Goal: Use online tool/utility: Utilize a website feature to perform a specific function

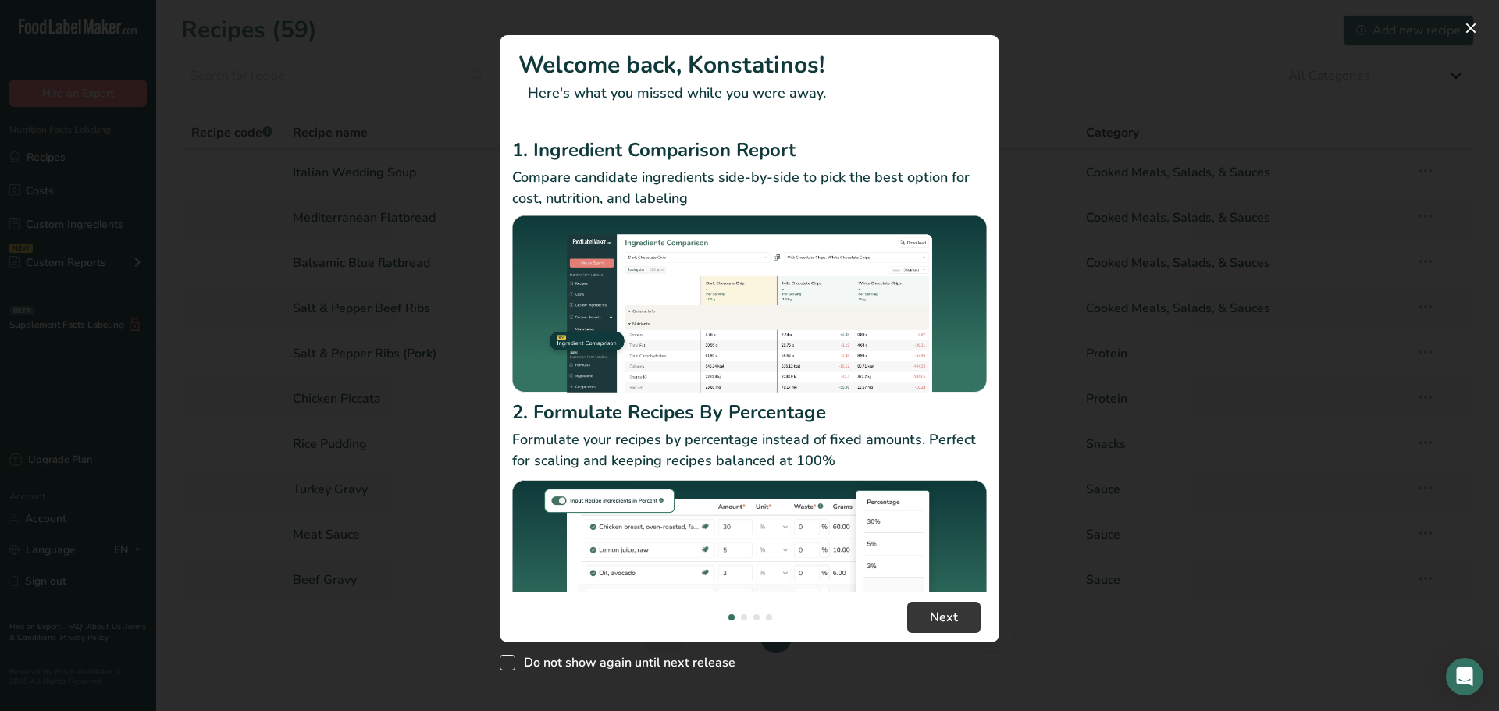
click at [511, 663] on span "New Features" at bounding box center [508, 663] width 16 height 16
click at [510, 663] on input "Do not show again until next release" at bounding box center [505, 663] width 10 height 10
checkbox input "true"
click at [931, 621] on span "Next" at bounding box center [944, 617] width 28 height 19
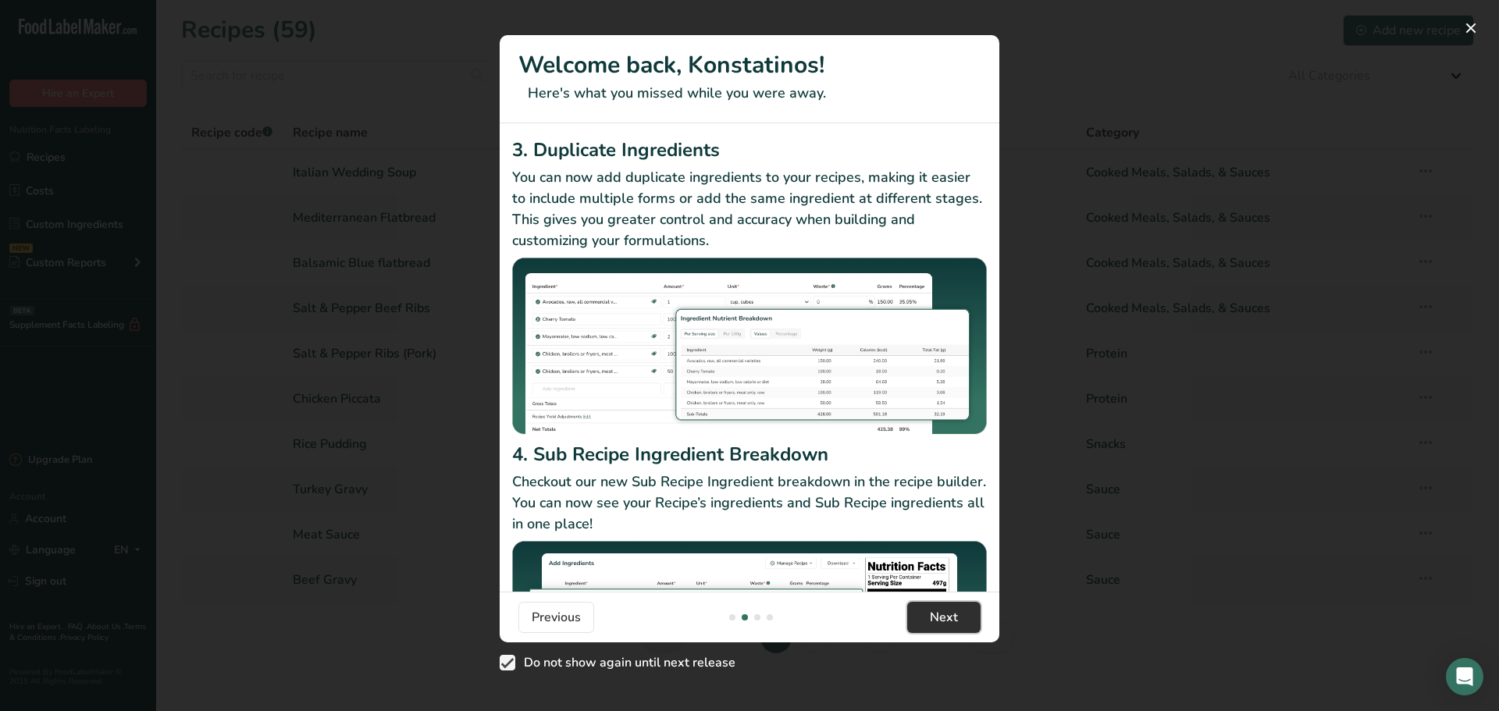
click at [931, 621] on span "Next" at bounding box center [944, 617] width 28 height 19
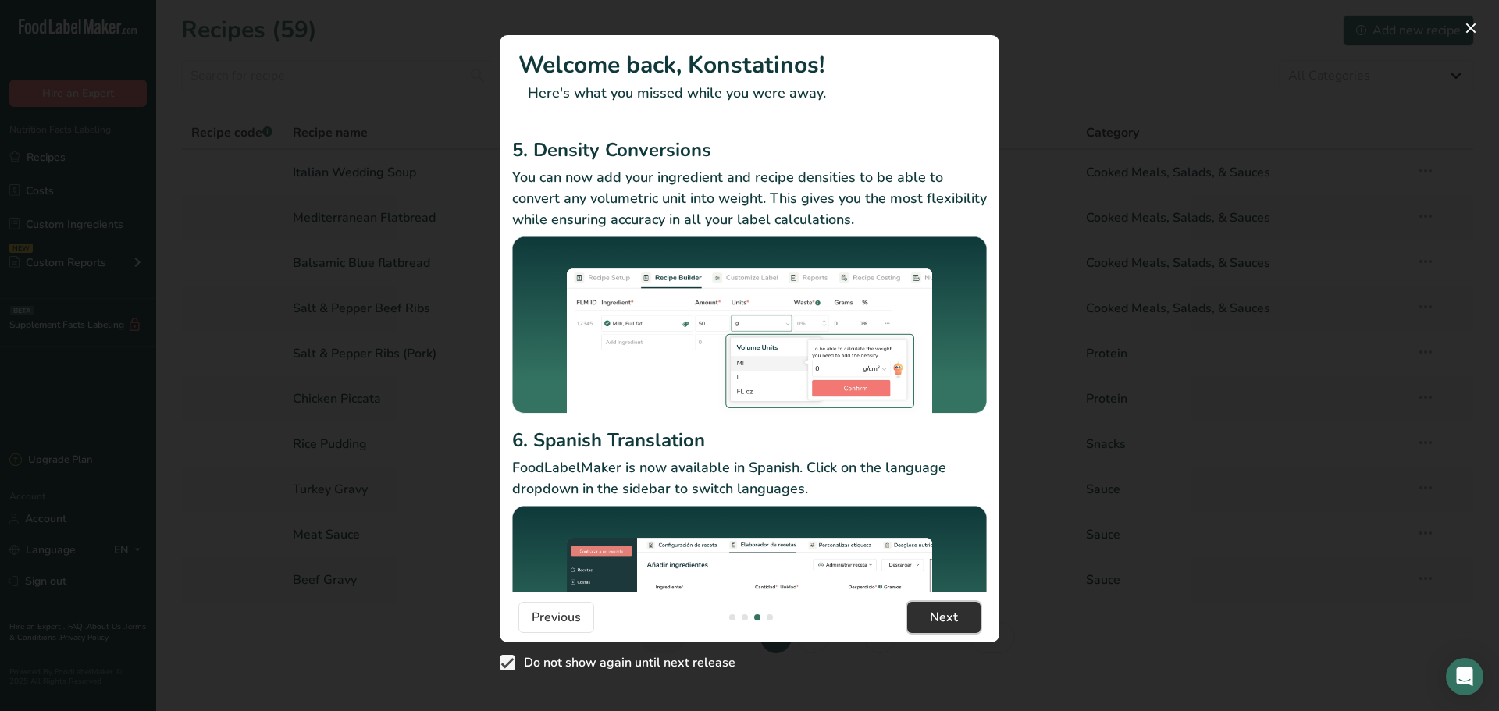
click at [931, 621] on span "Next" at bounding box center [944, 617] width 28 height 19
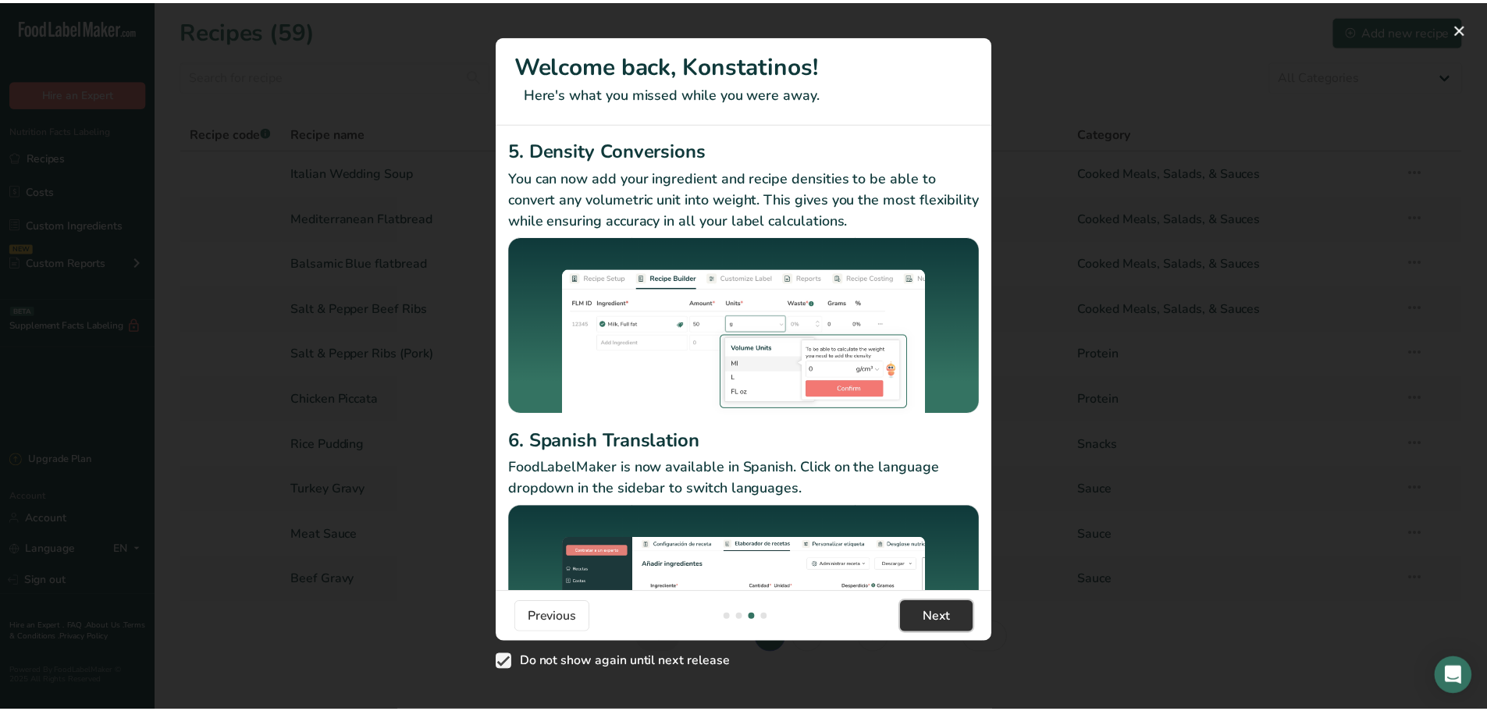
scroll to position [0, 1499]
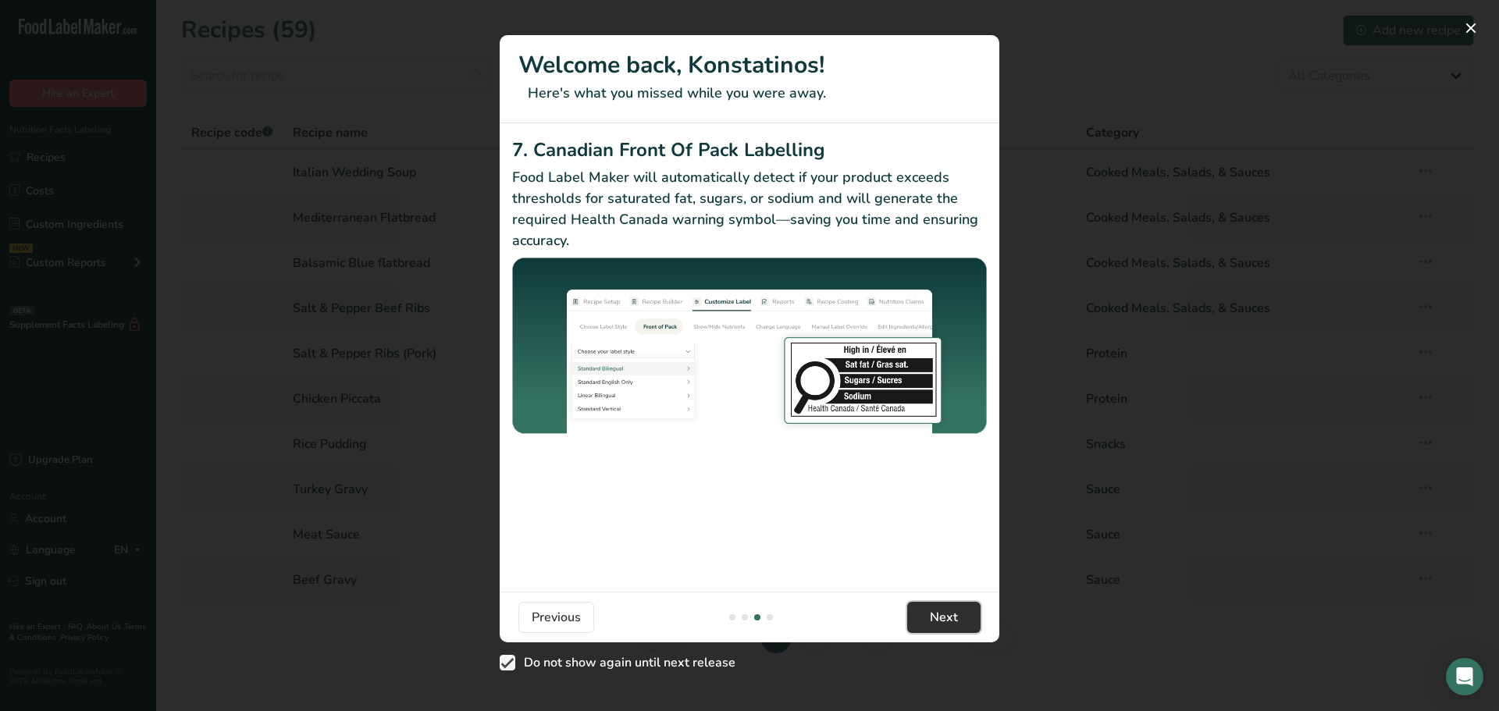
click at [931, 621] on span "Next" at bounding box center [944, 617] width 28 height 19
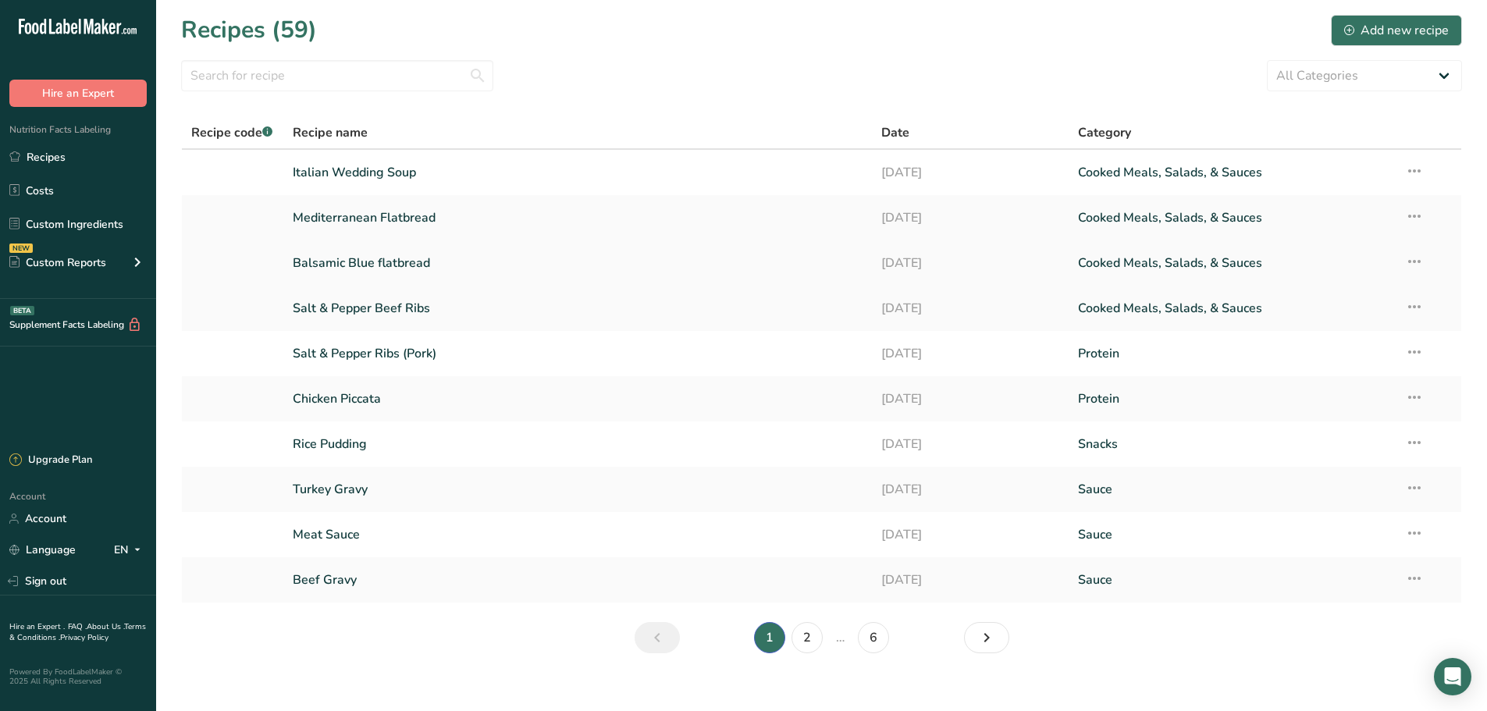
click at [402, 268] on link "Balsamic Blue flatbread" at bounding box center [578, 263] width 571 height 33
click at [386, 212] on link "Mediterranean Flatbread" at bounding box center [578, 217] width 571 height 33
